Goal: Find specific page/section: Find specific page/section

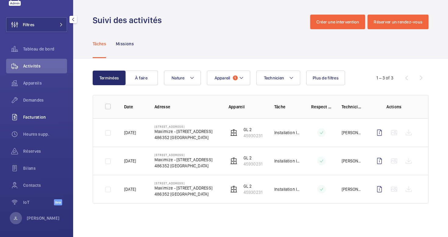
scroll to position [23, 0]
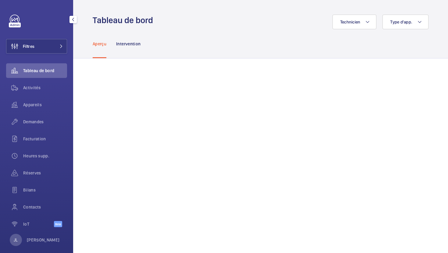
scroll to position [8, 0]
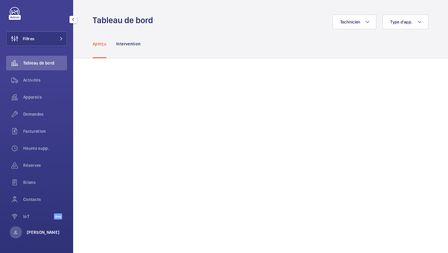
click at [32, 233] on p "[PERSON_NAME]" at bounding box center [43, 233] width 33 height 6
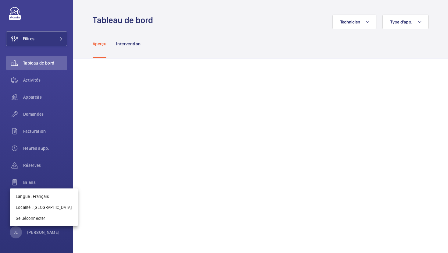
click at [4, 219] on div at bounding box center [224, 126] width 448 height 253
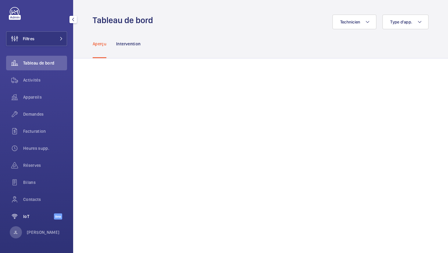
click at [30, 220] on div "IoT Beta" at bounding box center [36, 216] width 61 height 15
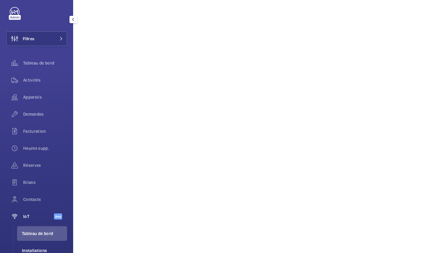
click at [28, 248] on span "Installations" at bounding box center [44, 251] width 45 height 6
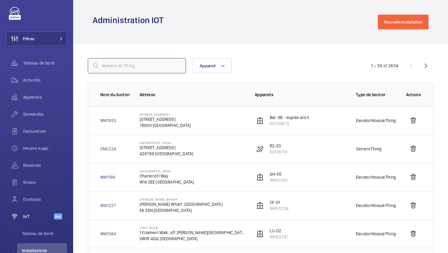
click at [113, 67] on input "text" at bounding box center [137, 65] width 98 height 15
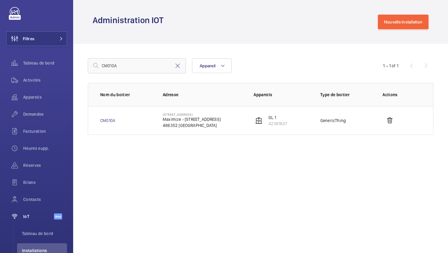
click at [209, 157] on wm-front-admin-iot "Administration IOT Nouvelle installation CM010A Appareil 1 – 1 of 1 Nom du boit…" at bounding box center [260, 126] width 375 height 253
click at [133, 70] on input "CM010A" at bounding box center [137, 65] width 98 height 15
type input "CM0280"
